Goal: Transaction & Acquisition: Purchase product/service

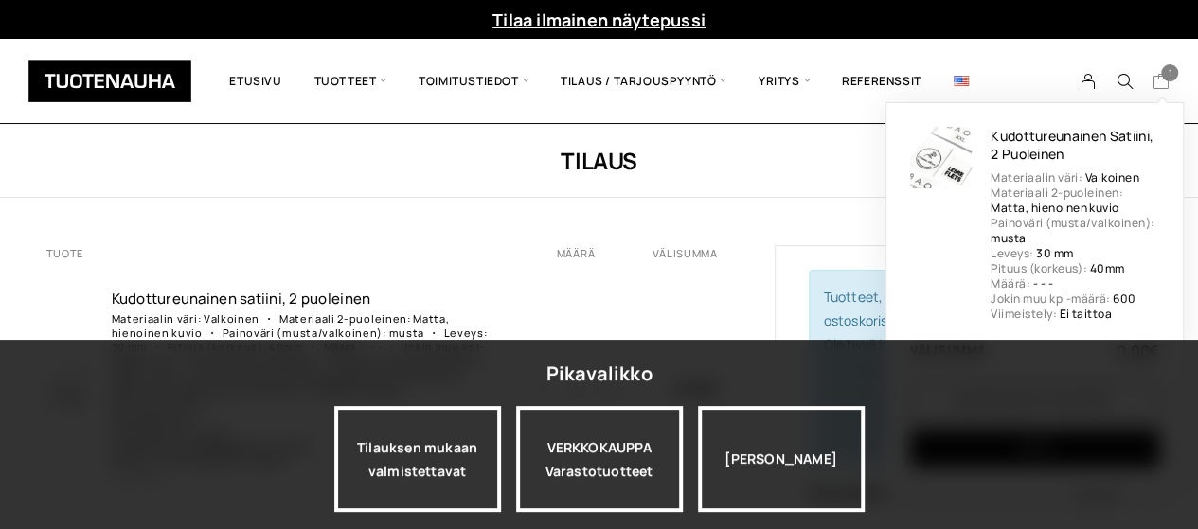
click at [1160, 78] on icon "Cart" at bounding box center [1160, 81] width 18 height 17
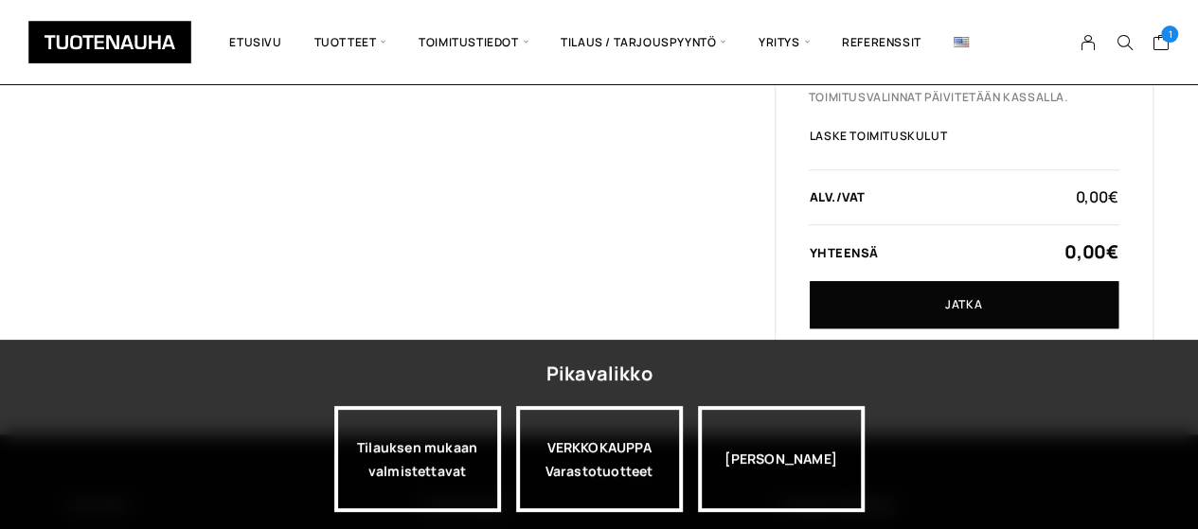
scroll to position [568, 0]
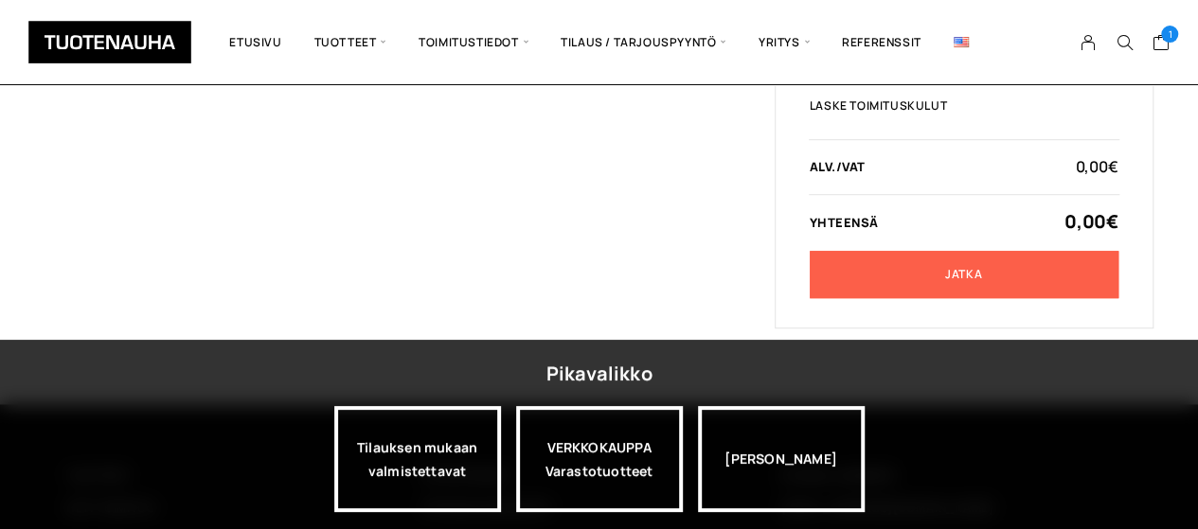
click at [909, 279] on link "Jatka" at bounding box center [964, 274] width 309 height 47
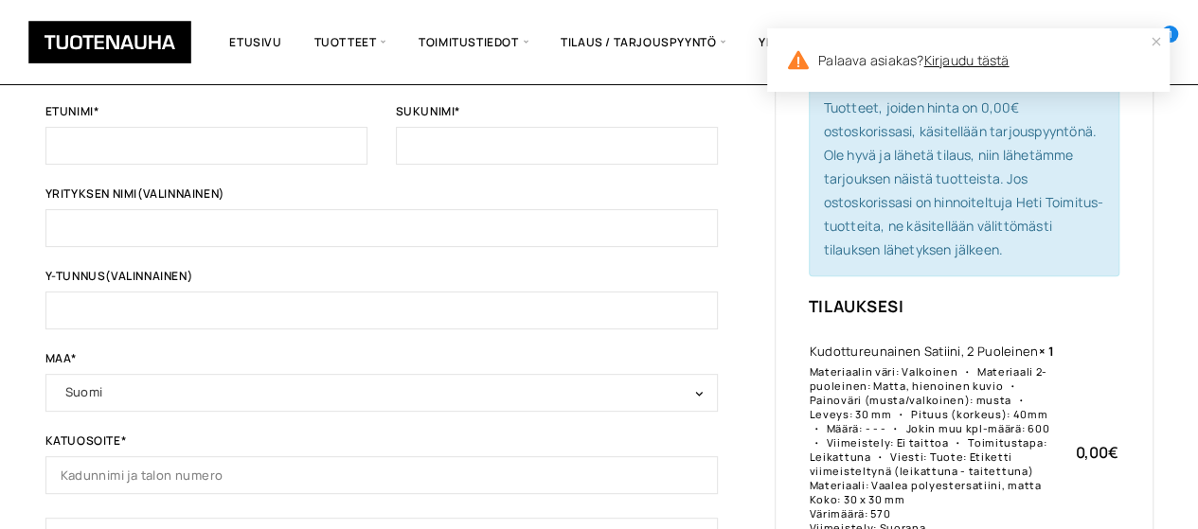
scroll to position [189, 0]
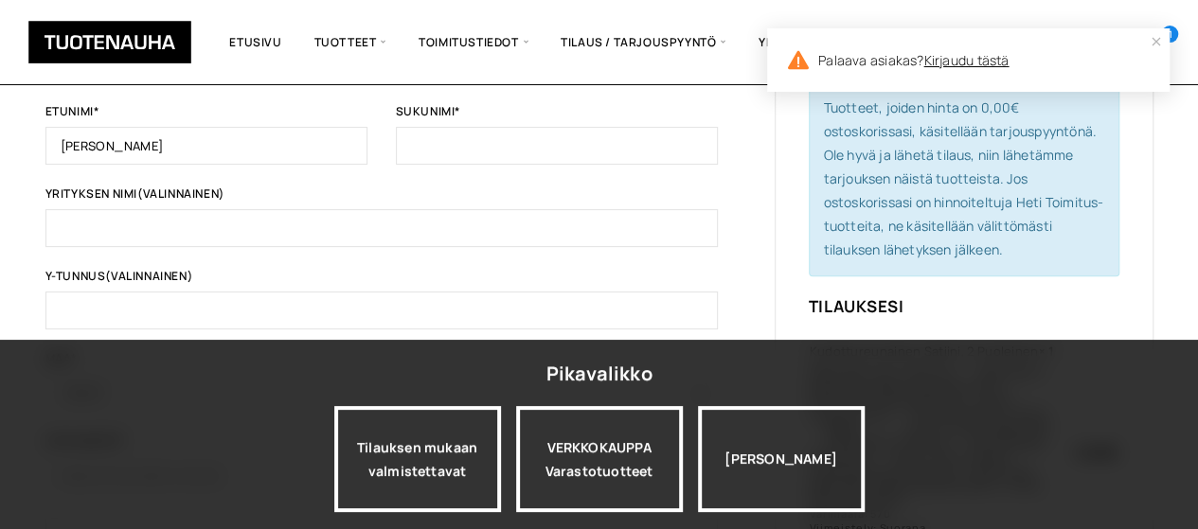
type input "[PERSON_NAME]"
type input "Schroderus"
type input "E"
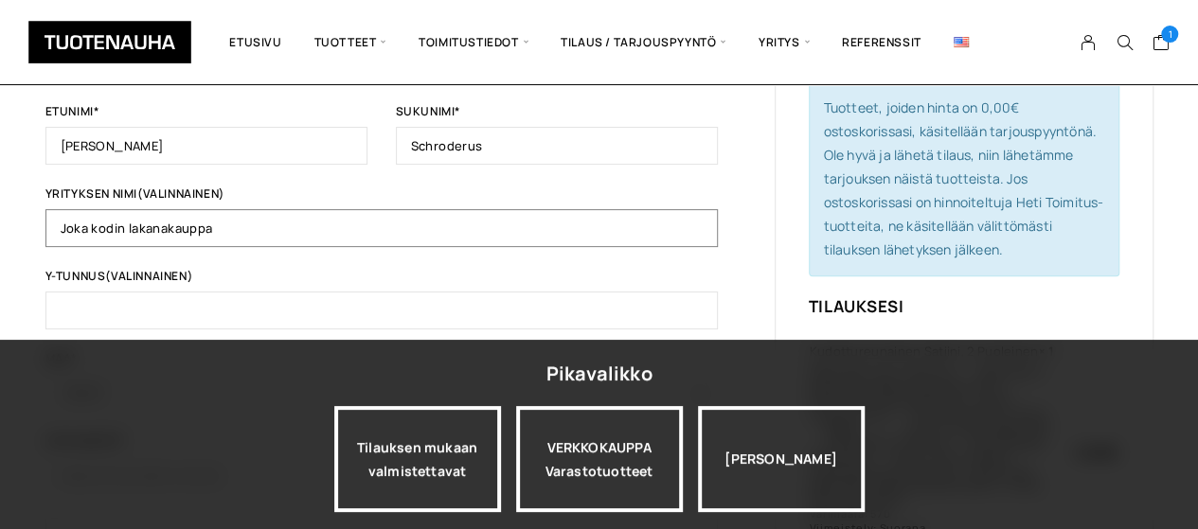
type input "Joka kodin lakanakauppa"
click at [104, 308] on input "Y-tunnus (valinnainen)" at bounding box center [381, 311] width 672 height 38
paste input "2931438-8"
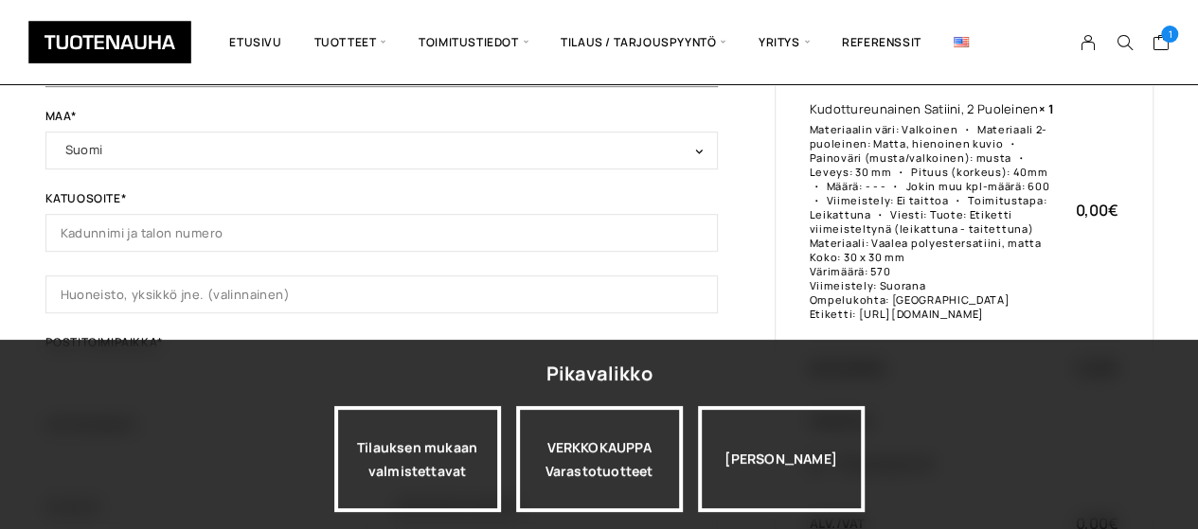
scroll to position [473, 0]
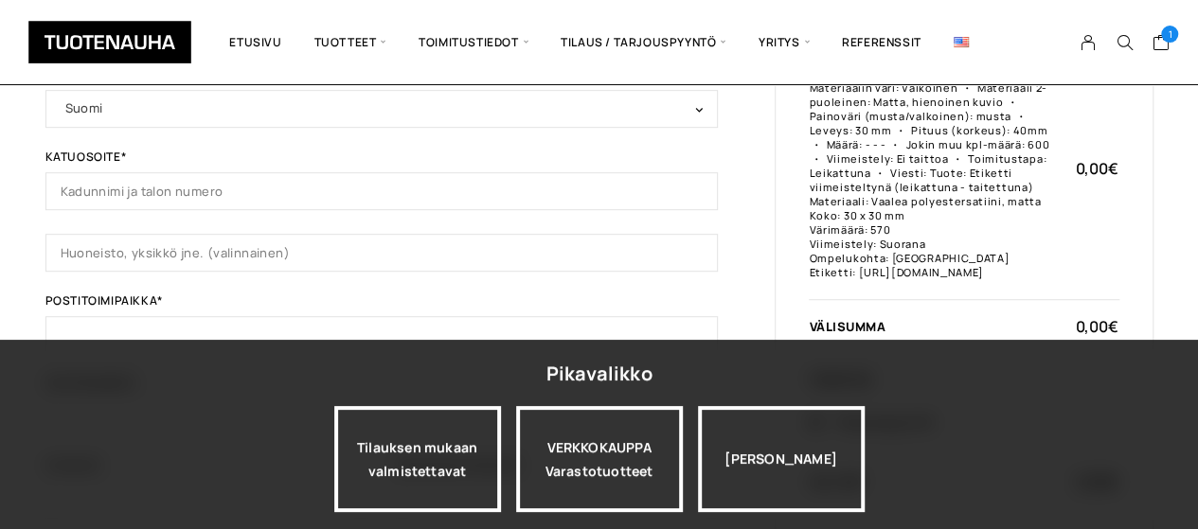
type input "2931438-8"
click at [98, 188] on input "Katuosoite *" at bounding box center [381, 191] width 672 height 38
type input "[STREET_ADDRESS]"
click at [75, 247] on input "Huoneisto, yksikkö jne. (valinnainen) (valinnainen)" at bounding box center [381, 253] width 672 height 38
type input "96 B"
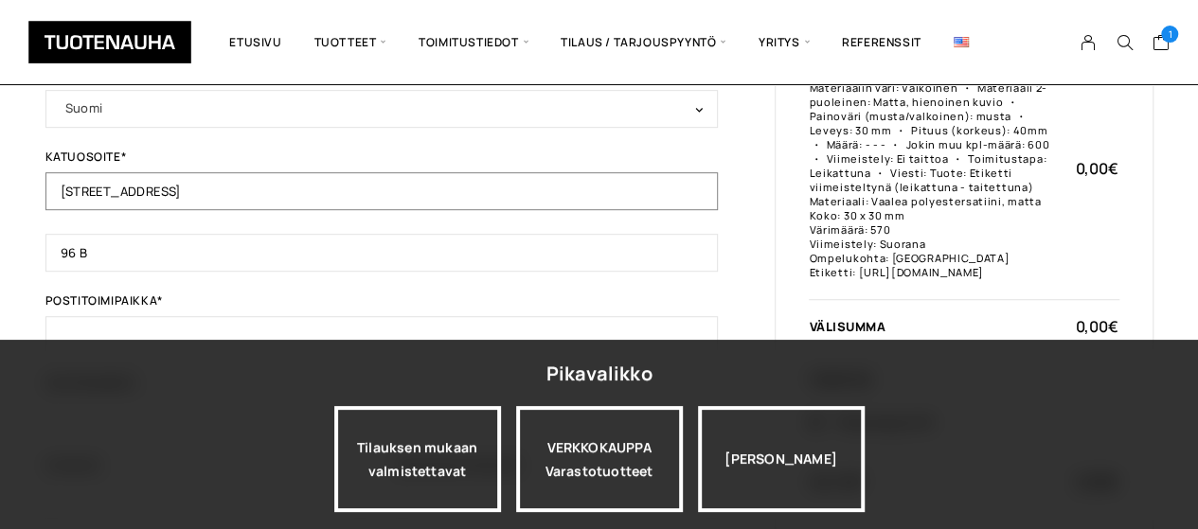
click at [201, 184] on input "Kranaatinmäentie 96 B" at bounding box center [381, 191] width 672 height 38
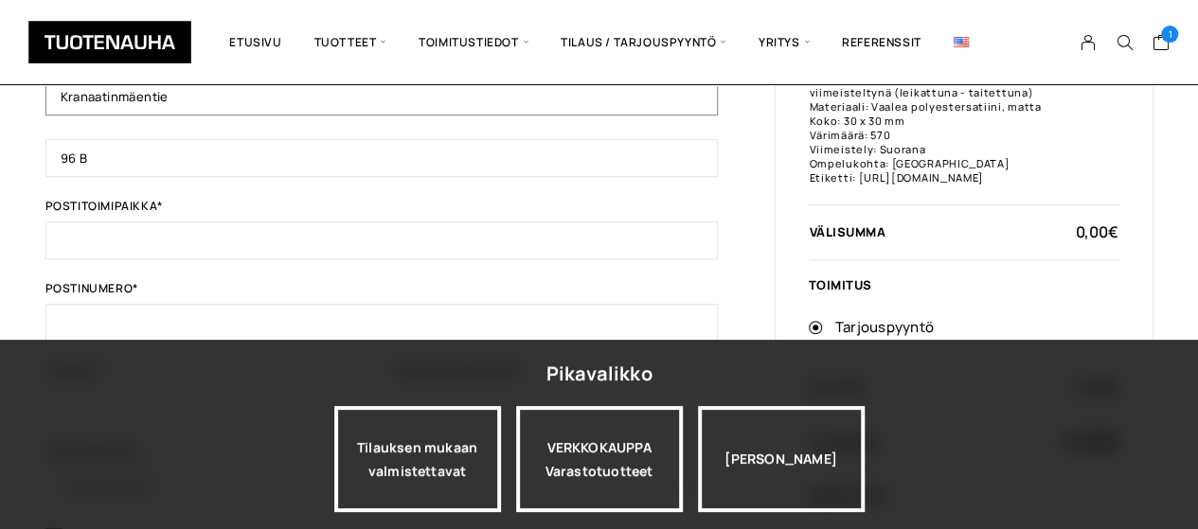
scroll to position [663, 0]
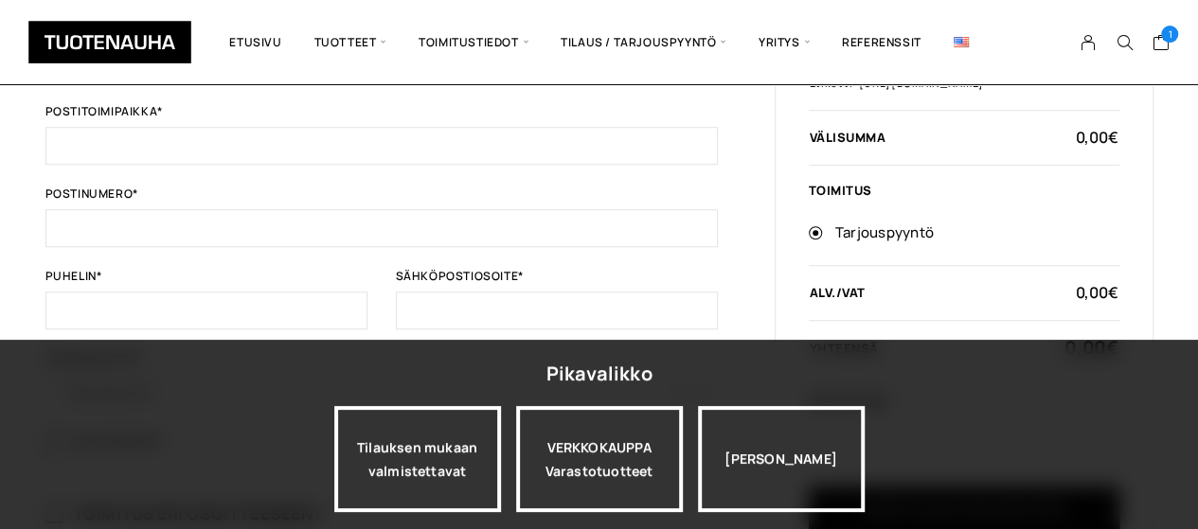
type input "Kranaatinmäentie"
click at [87, 137] on input "Postitoimipaikka *" at bounding box center [381, 146] width 672 height 38
type input "33980"
type input "Pirkkala"
click at [125, 292] on input "Puhelin *" at bounding box center [206, 311] width 322 height 38
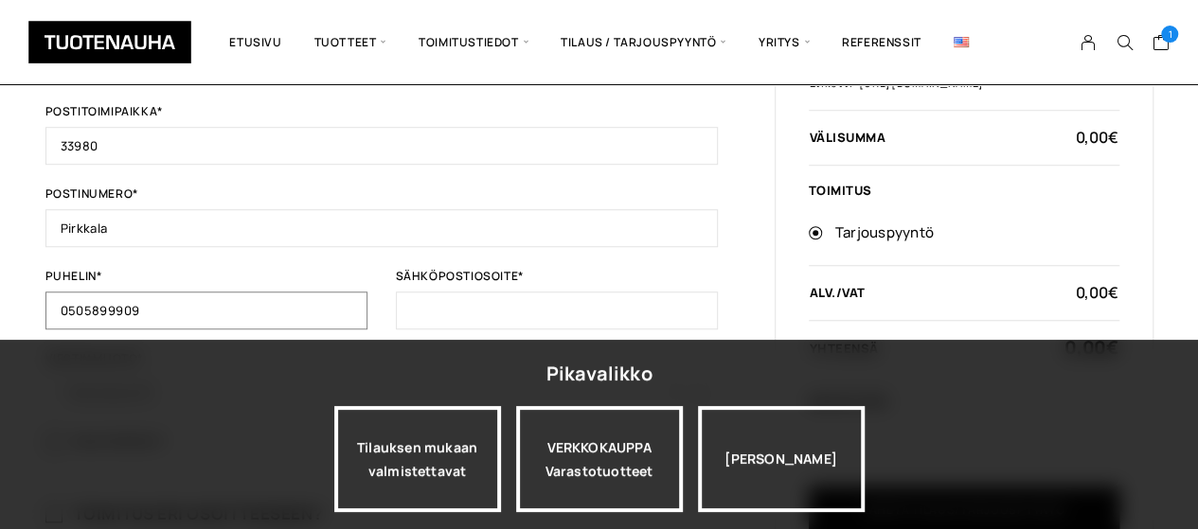
type input "0505899909"
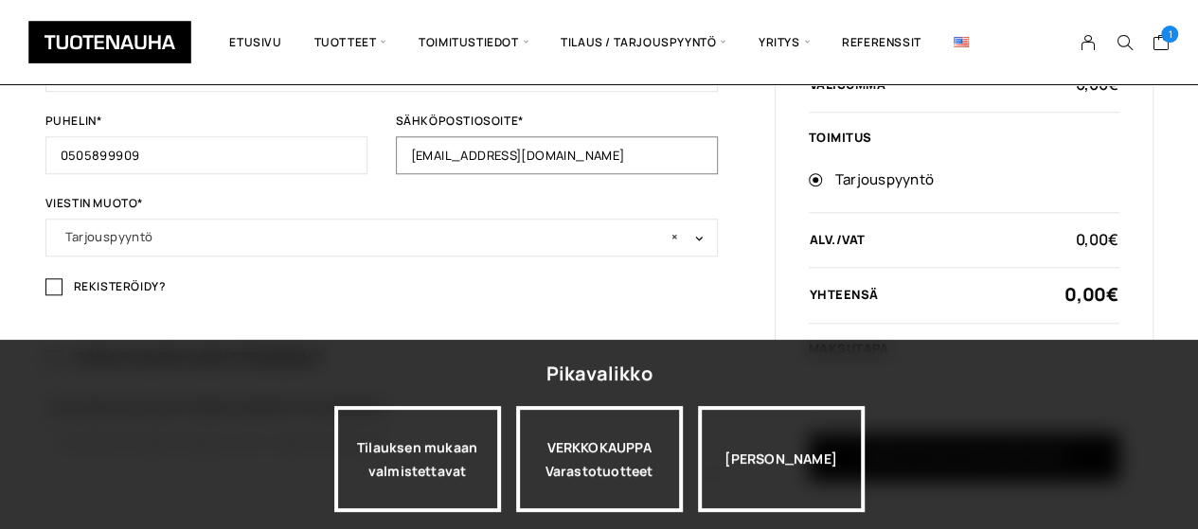
scroll to position [788, 0]
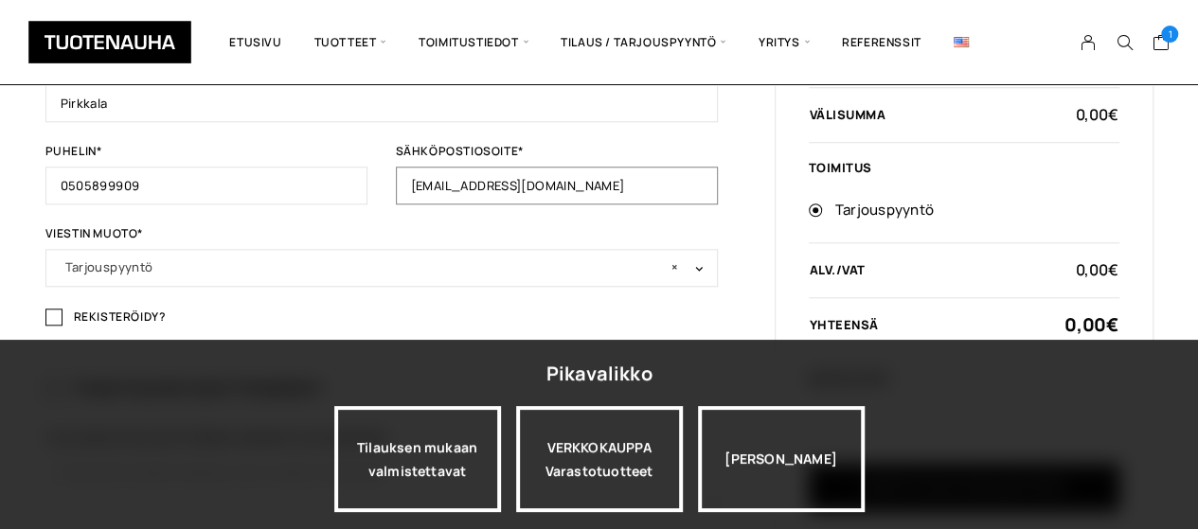
drag, startPoint x: 483, startPoint y: 183, endPoint x: 341, endPoint y: 191, distance: 142.3
type input "[EMAIL_ADDRESS][DOMAIN_NAME]"
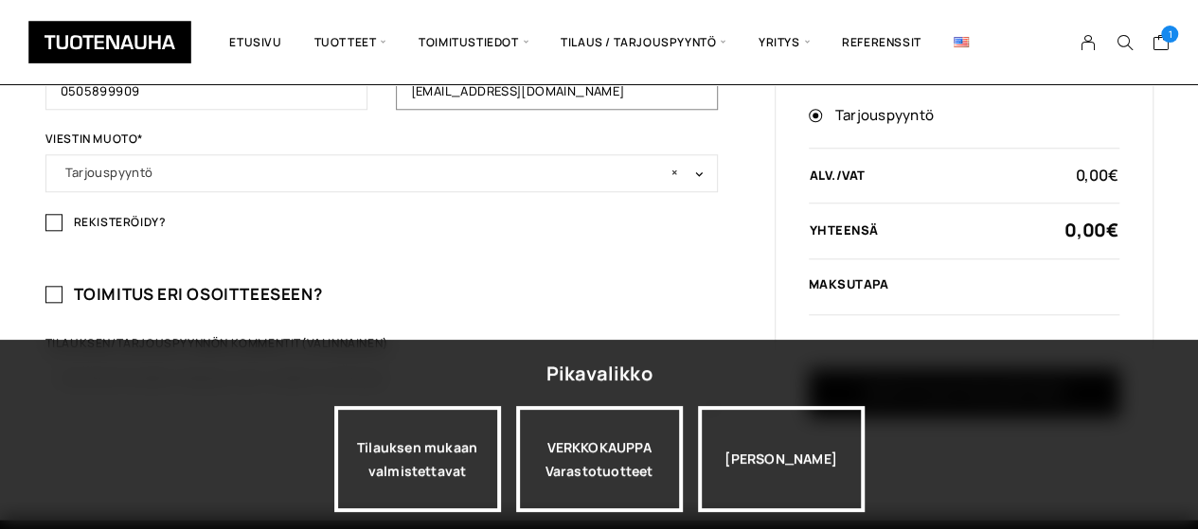
scroll to position [977, 0]
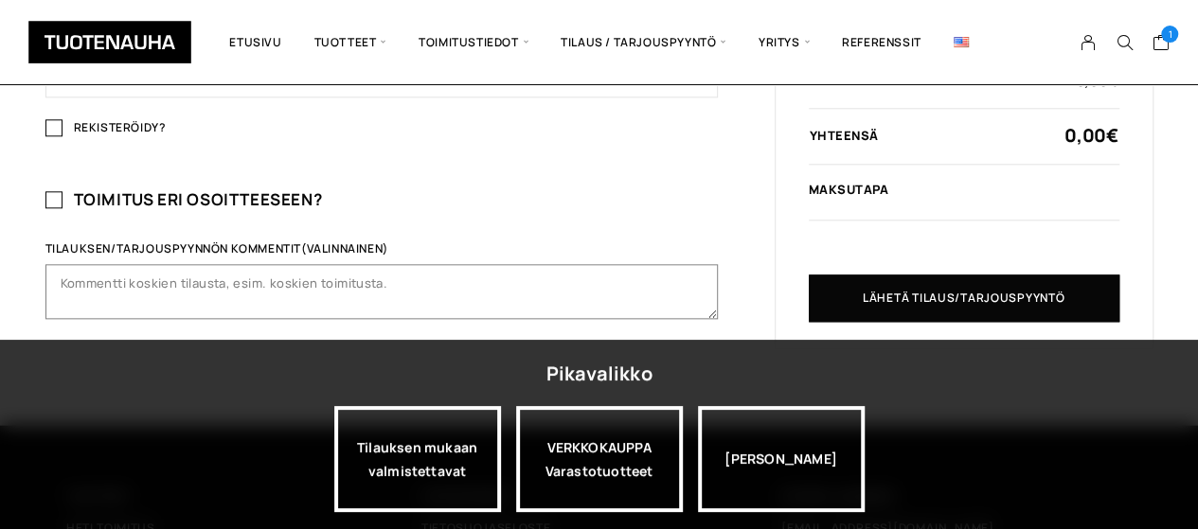
click at [90, 274] on textarea "Tilauksen/tarjouspyynnön kommentit (valinnainen)" at bounding box center [381, 291] width 672 height 55
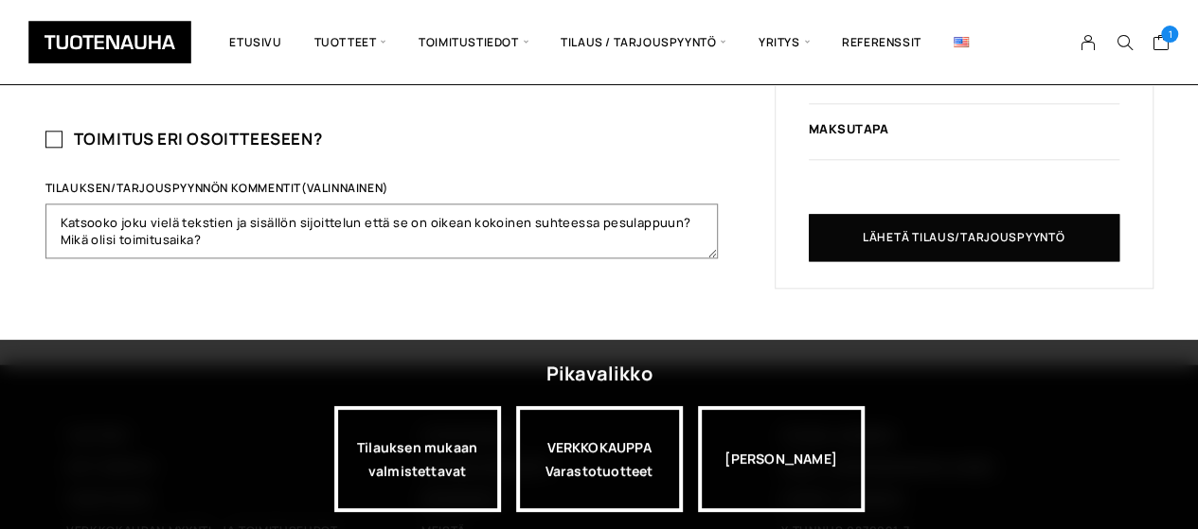
scroll to position [1007, 0]
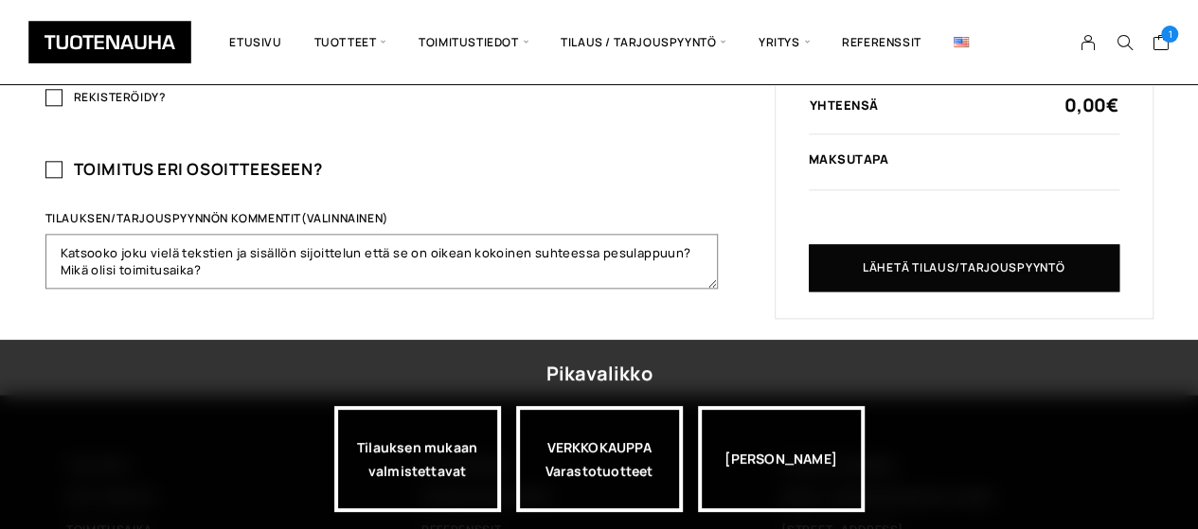
click at [690, 246] on textarea "Katsooko joku vielä tekstien ja sisällön sijoittelun että se on oikean kokoinen…" at bounding box center [381, 261] width 672 height 55
click at [473, 264] on textarea "Katsooko joku vielä tekstien ja sisällön sijoittelun että se on oikean kokoinen…" at bounding box center [381, 261] width 672 height 55
click at [231, 263] on textarea "Katsooko joku vielä tekstien ja sisällön sijoittelun että se on oikean kokoinen…" at bounding box center [381, 261] width 672 height 55
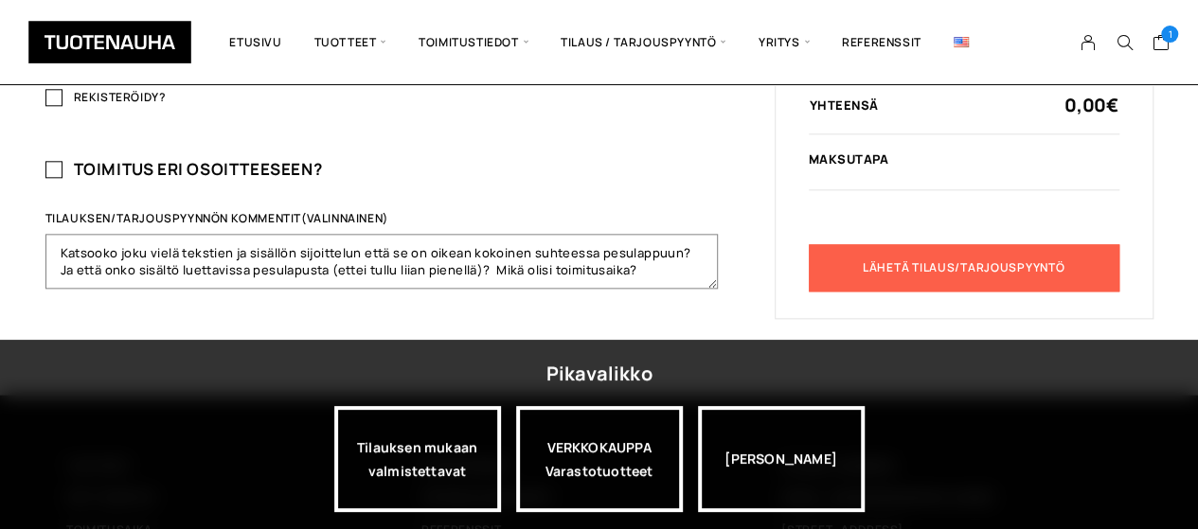
type textarea "Katsooko joku vielä tekstien ja sisällön sijoittelun että se on oikean kokoinen…"
click at [1004, 258] on button "Lähetä tilaus/tarjouspyyntö" at bounding box center [964, 267] width 311 height 47
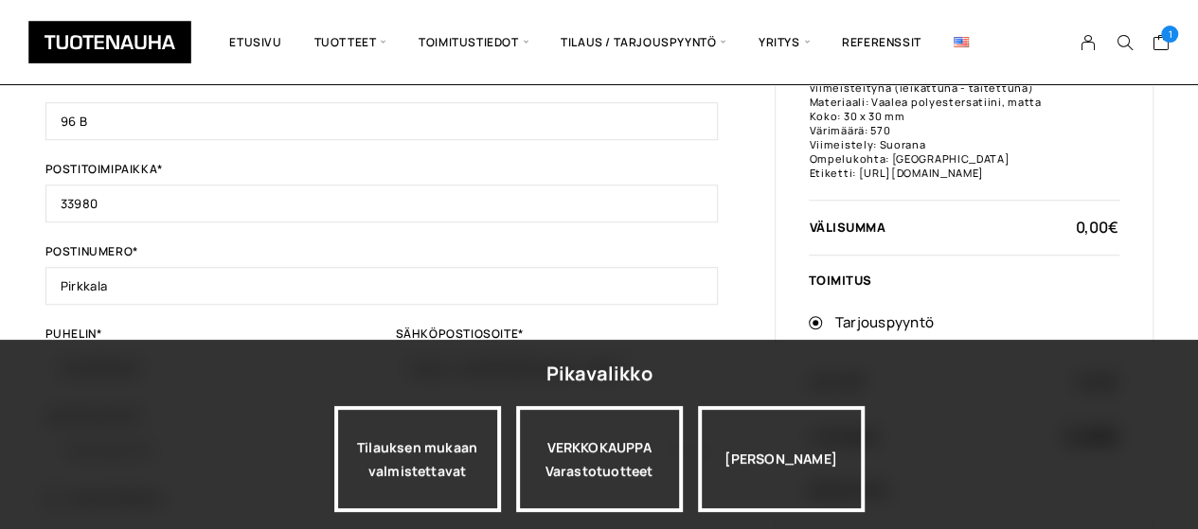
scroll to position [634, 0]
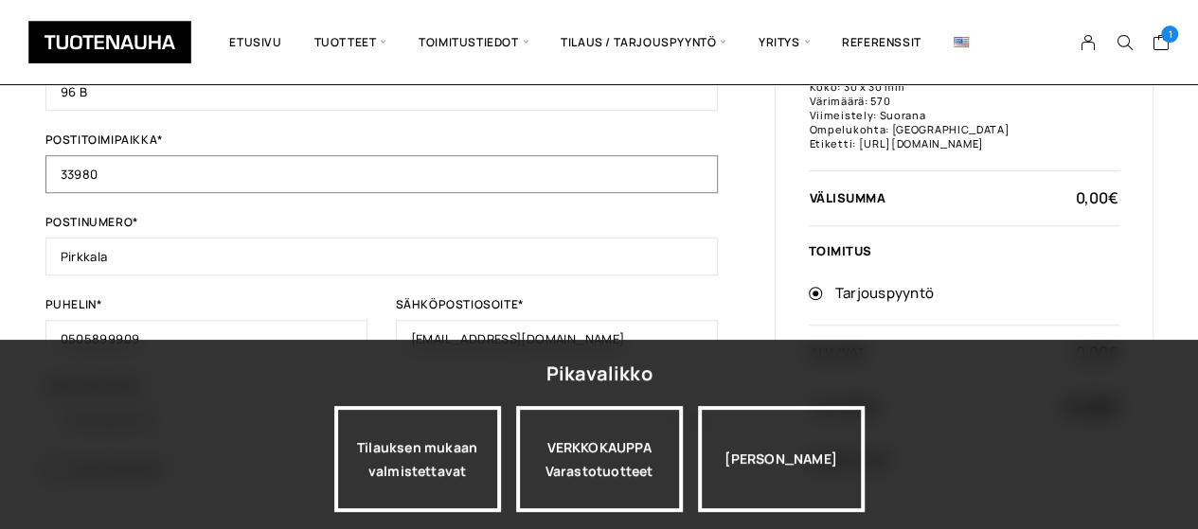
drag, startPoint x: 104, startPoint y: 166, endPoint x: 0, endPoint y: 171, distance: 104.3
click at [10, 169] on div "Tilauksen tiedot Jos olet ostanut tästä kaupasta aiemmin, kirjoita tietosi alla…" at bounding box center [599, 129] width 1198 height 1278
type input "Pirkkala"
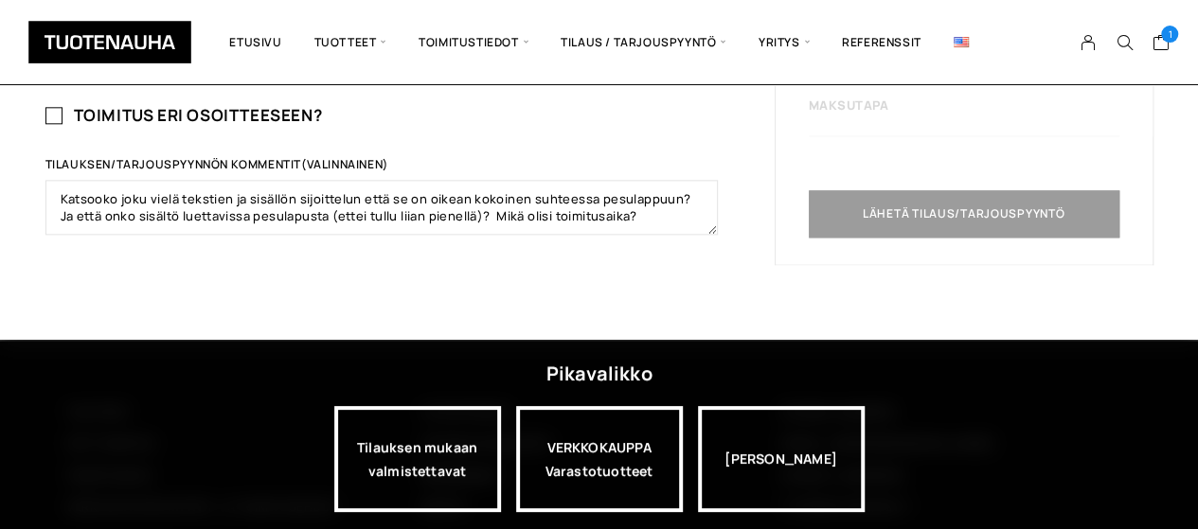
scroll to position [1108, 0]
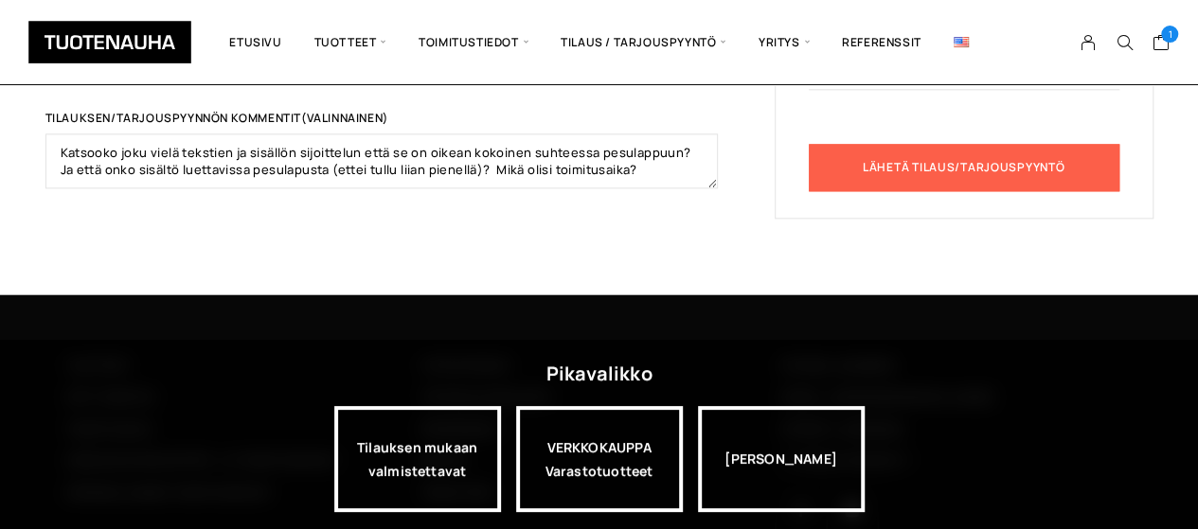
type input "33980"
click at [971, 161] on button "Lähetä tilaus/tarjouspyyntö" at bounding box center [964, 167] width 311 height 47
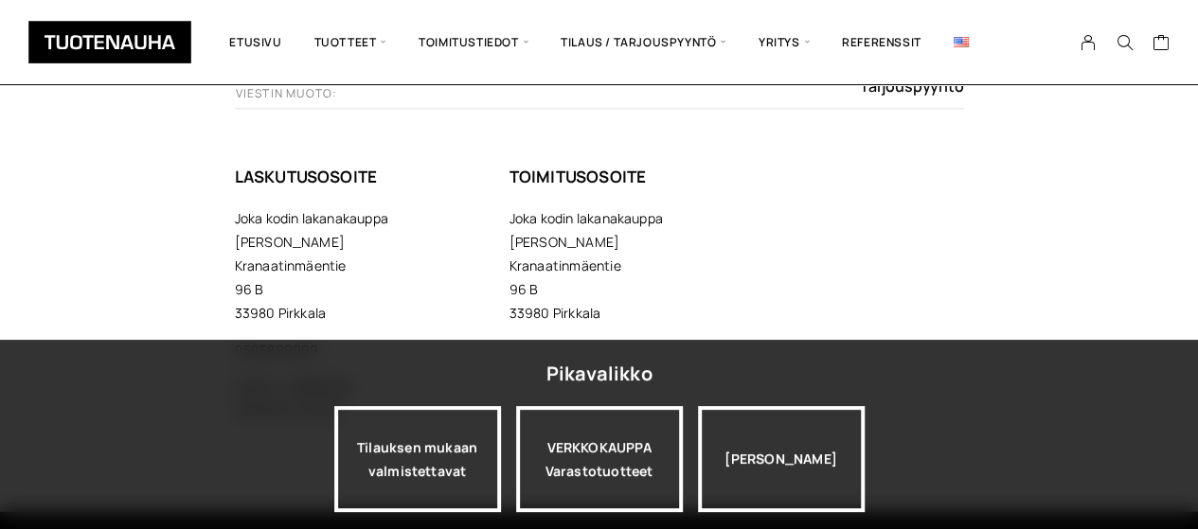
scroll to position [1231, 0]
